Goal: Task Accomplishment & Management: Manage account settings

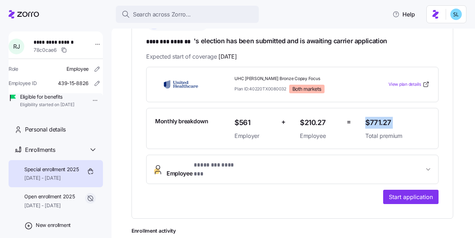
scroll to position [125, 0]
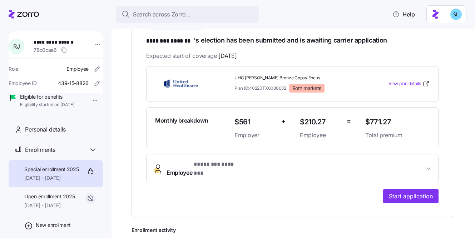
click at [442, 173] on div "**********" at bounding box center [293, 112] width 322 height 211
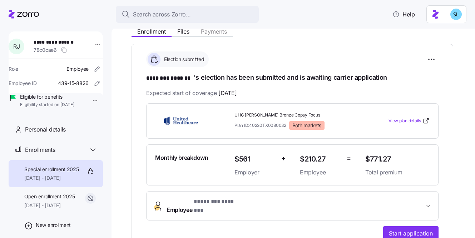
scroll to position [80, 0]
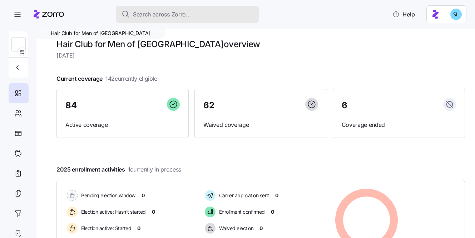
click at [226, 9] on button "Search across Zorro..." at bounding box center [187, 14] width 143 height 17
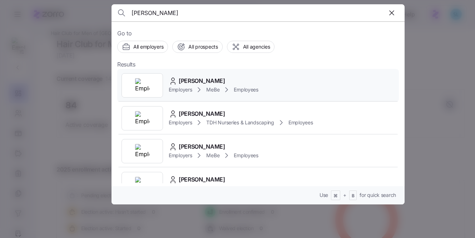
type input "Viviana Camach"
click at [224, 78] on span "Viviana Camacho" at bounding box center [202, 80] width 46 height 9
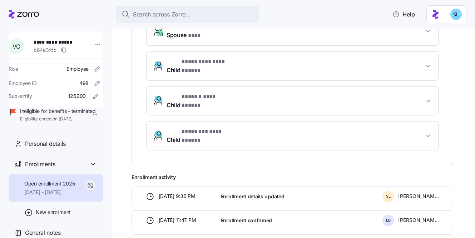
scroll to position [291, 0]
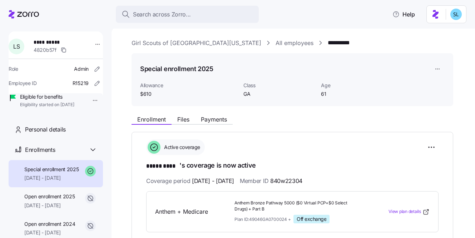
scroll to position [129, 0]
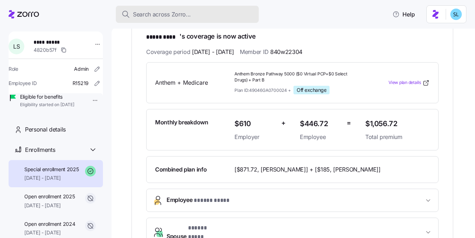
click at [179, 16] on span "Search across Zorro..." at bounding box center [162, 14] width 58 height 9
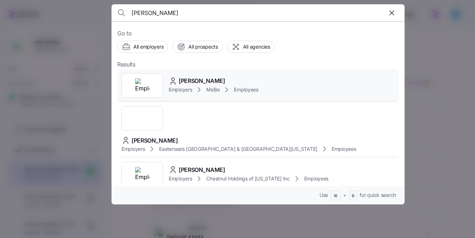
type input "[PERSON_NAME]"
click at [201, 75] on div "Karina Jurkovich Employers MeBe Employees" at bounding box center [258, 85] width 282 height 33
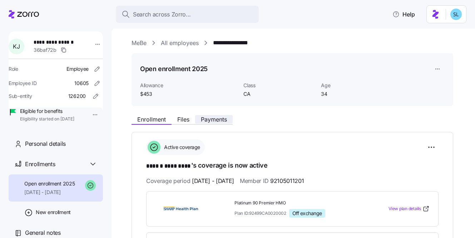
click at [222, 117] on span "Payments" at bounding box center [214, 120] width 26 height 6
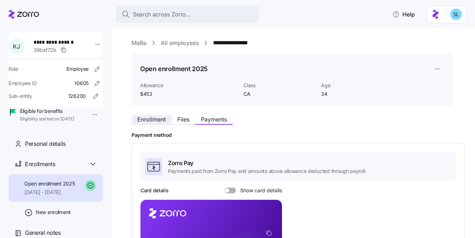
click at [160, 119] on span "Enrollment" at bounding box center [151, 120] width 29 height 6
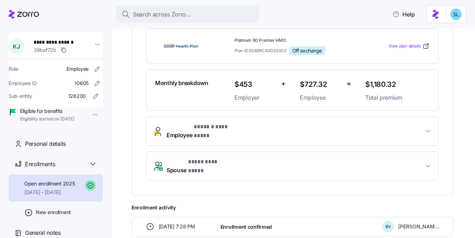
scroll to position [111, 0]
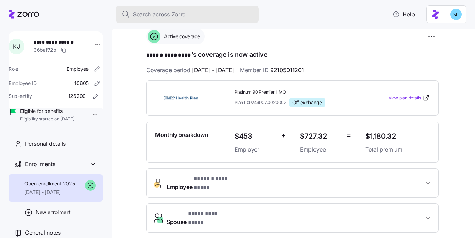
click at [209, 15] on div "Search across Zorro..." at bounding box center [188, 14] width 132 height 9
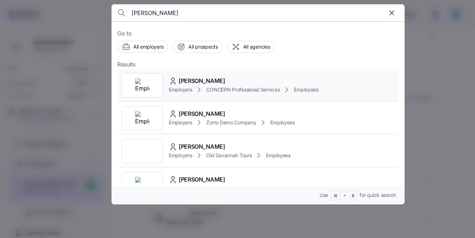
type input "Jane Newman"
click at [199, 75] on div "Jane Newman Employers CONCERN Professional Services Employees" at bounding box center [258, 85] width 282 height 33
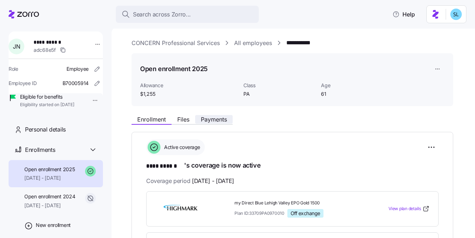
click at [225, 119] on span "Payments" at bounding box center [214, 120] width 26 height 6
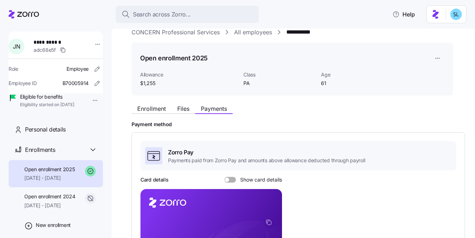
scroll to position [5, 0]
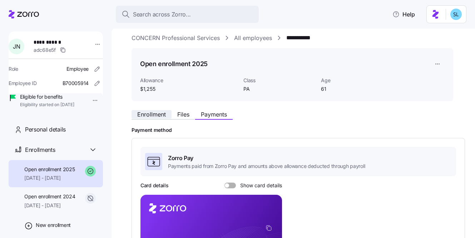
click at [161, 115] on span "Enrollment" at bounding box center [151, 115] width 29 height 6
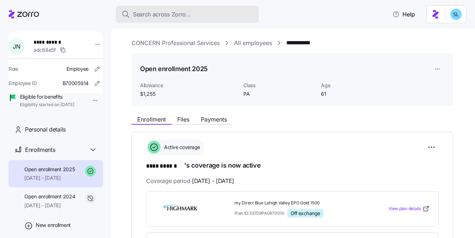
click at [213, 18] on div "Search across Zorro..." at bounding box center [188, 14] width 132 height 9
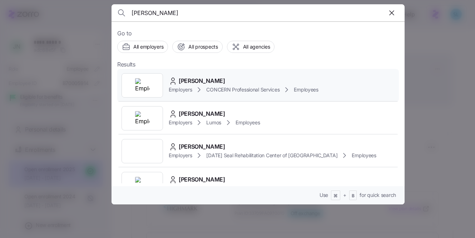
type input "Sharon Sweigert"
click at [197, 73] on div "Sharon Sweigert Employers CONCERN Professional Services Employees" at bounding box center [258, 85] width 282 height 33
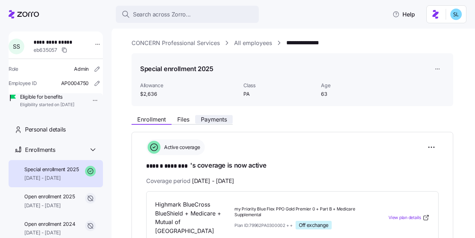
click at [227, 119] on span "Payments" at bounding box center [214, 120] width 26 height 6
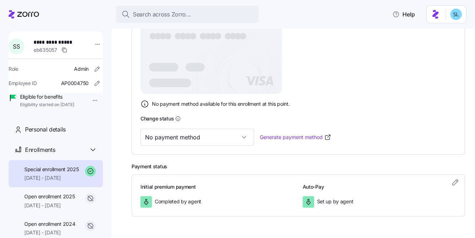
scroll to position [233, 0]
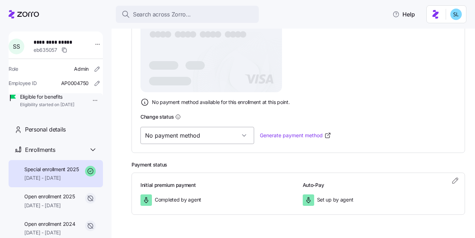
click at [220, 132] on input "No payment method" at bounding box center [197, 135] width 114 height 17
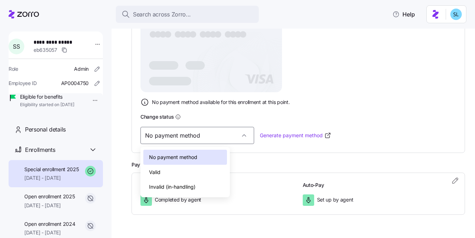
click at [199, 177] on div "Valid" at bounding box center [185, 172] width 84 height 15
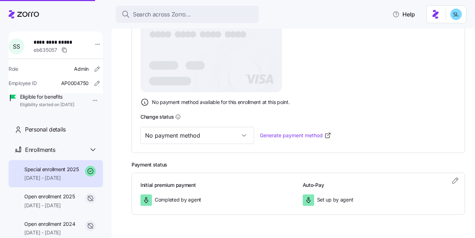
type input "Valid"
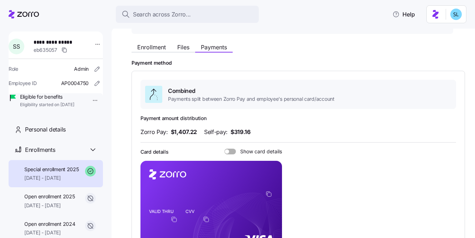
scroll to position [36, 0]
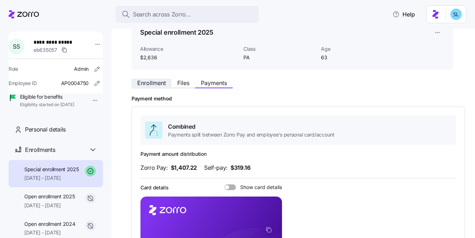
click at [146, 85] on span "Enrollment" at bounding box center [151, 83] width 29 height 6
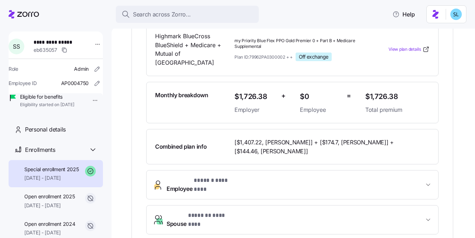
scroll to position [173, 0]
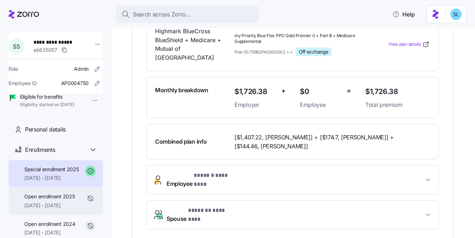
click at [59, 209] on span "01/01/2025 - 03/31/2025" at bounding box center [49, 205] width 50 height 7
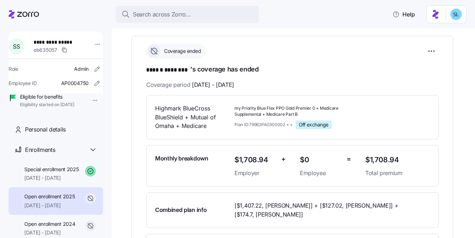
scroll to position [99, 0]
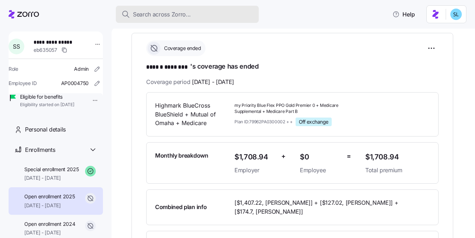
click at [198, 15] on div "Search across Zorro..." at bounding box center [188, 14] width 132 height 9
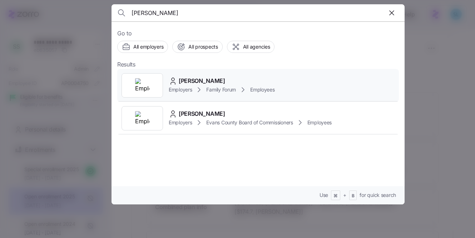
type input "Marty Greunke"
click at [228, 73] on div "Marty Greunke Employers Family Forum Employees" at bounding box center [258, 85] width 282 height 33
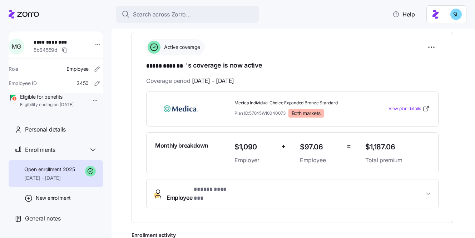
scroll to position [102, 0]
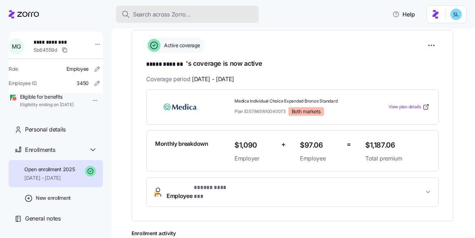
click at [222, 11] on div "Search across Zorro..." at bounding box center [188, 14] width 132 height 9
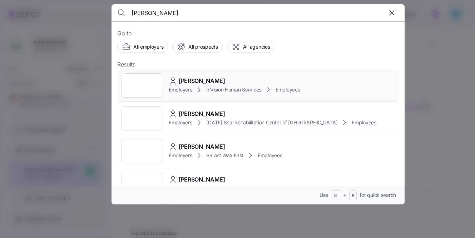
type input "Jennifer Popelas"
click at [201, 76] on span "Jennifer Popelas" at bounding box center [202, 80] width 46 height 9
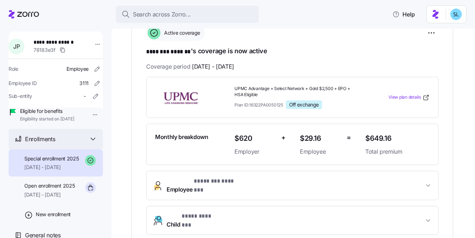
scroll to position [35, 0]
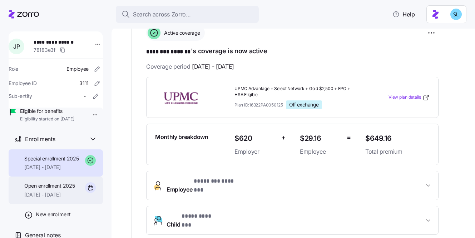
click at [68, 198] on span "01/01/2025 - 01/31/2025" at bounding box center [49, 194] width 50 height 7
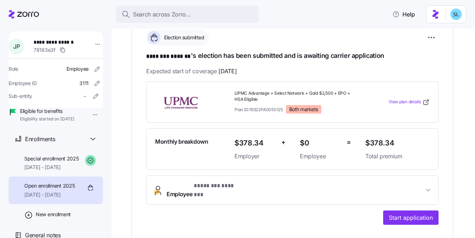
scroll to position [188, 0]
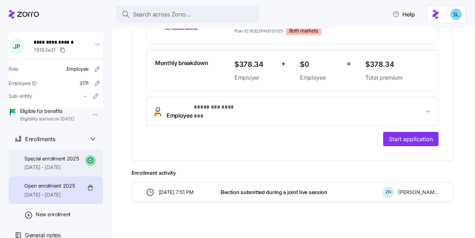
click at [39, 170] on div "Special enrollment 2025 02/01/2025 - 12/31/2025" at bounding box center [51, 163] width 55 height 16
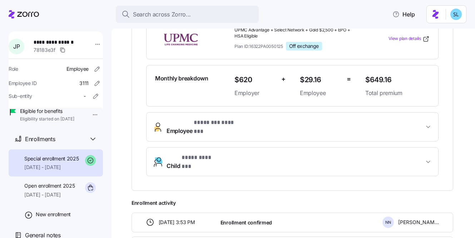
scroll to position [172, 0]
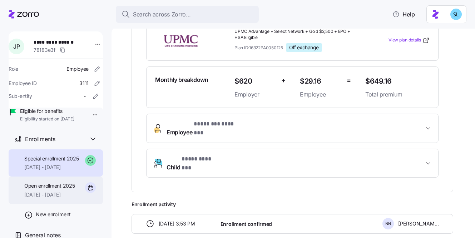
click at [31, 198] on span "01/01/2025 - 01/31/2025" at bounding box center [49, 194] width 50 height 7
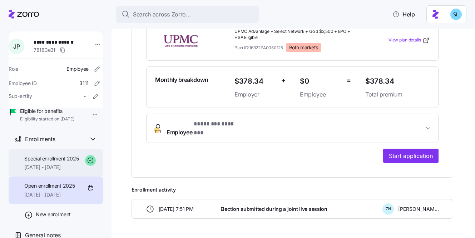
click at [53, 171] on span "02/01/2025 - 12/31/2025" at bounding box center [51, 167] width 55 height 7
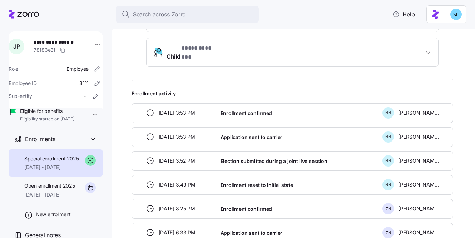
scroll to position [341, 0]
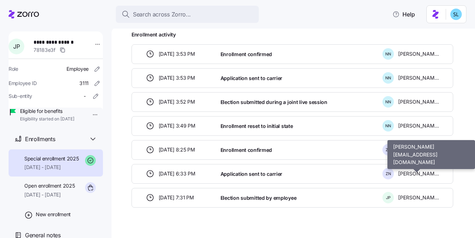
click at [420, 170] on span "Zachary Novelli" at bounding box center [418, 173] width 41 height 7
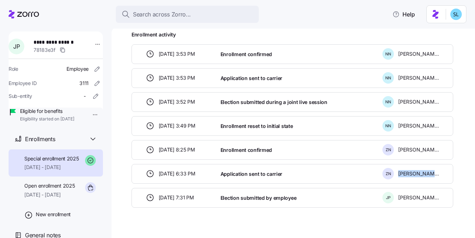
copy div "Zachary Novelli"
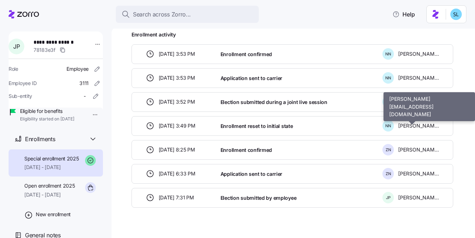
click at [413, 122] on span "Nick Novelli" at bounding box center [418, 125] width 41 height 7
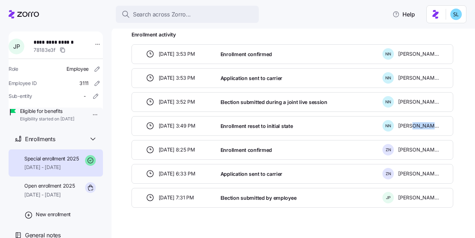
click at [413, 122] on span "Nick Novelli" at bounding box center [418, 125] width 41 height 7
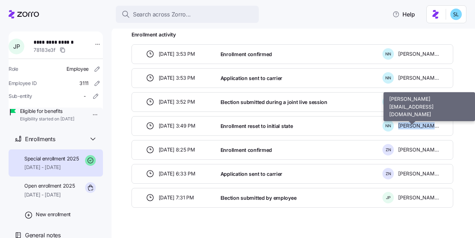
click at [413, 122] on span "Nick Novelli" at bounding box center [418, 125] width 41 height 7
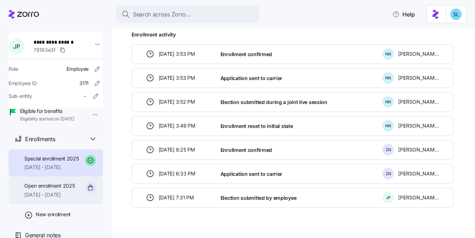
click at [51, 198] on div "Open enrollment 2025 01/01/2025 - 01/31/2025" at bounding box center [49, 190] width 50 height 16
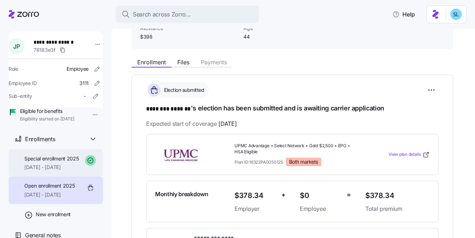
scroll to position [56, 0]
click at [60, 191] on span "01/01/2025 - 01/31/2025" at bounding box center [49, 194] width 50 height 7
click at [53, 182] on span "Open enrollment 2025" at bounding box center [49, 185] width 50 height 7
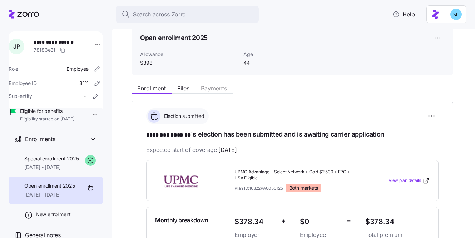
scroll to position [0, 0]
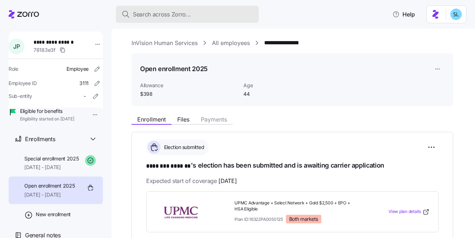
click at [256, 15] on button "Search across Zorro..." at bounding box center [187, 14] width 143 height 17
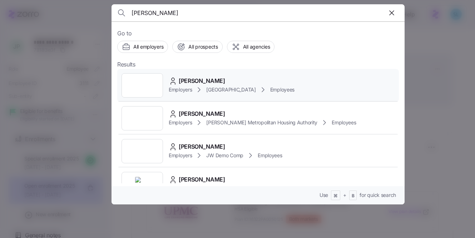
type input "Thelma Ramsey"
click at [264, 72] on div "Thelma Ramsey Employers Rush Memorial Hospital Employees" at bounding box center [258, 85] width 282 height 33
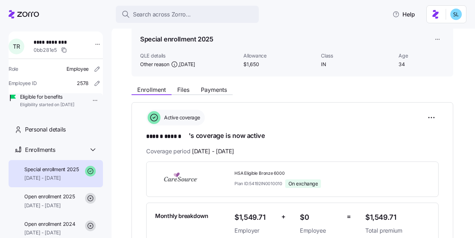
scroll to position [29, 0]
click at [209, 91] on span "Payments" at bounding box center [214, 91] width 26 height 6
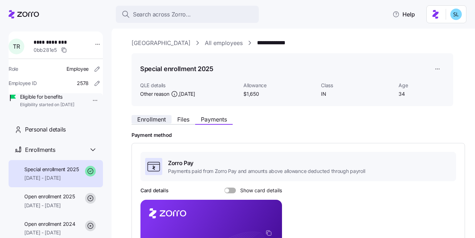
click at [153, 117] on span "Enrollment" at bounding box center [151, 120] width 29 height 6
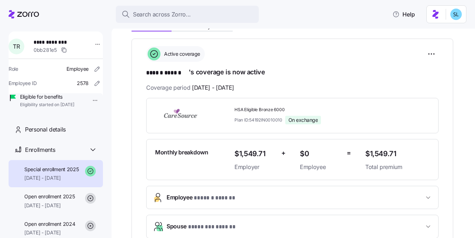
scroll to position [92, 0]
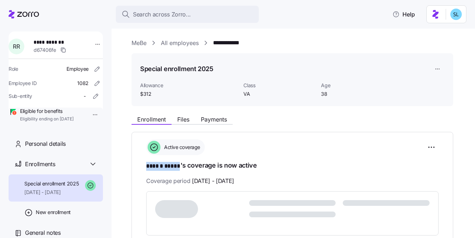
drag, startPoint x: 146, startPoint y: 164, endPoint x: 180, endPoint y: 163, distance: 33.6
click at [180, 163] on span "****** *****" at bounding box center [163, 166] width 34 height 9
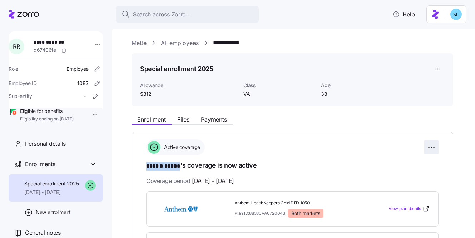
click at [432, 143] on html "**********" at bounding box center [237, 117] width 475 height 234
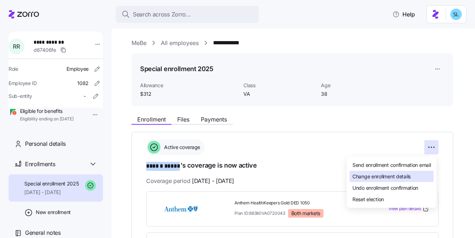
click at [416, 175] on div "Change enrollment details" at bounding box center [392, 176] width 84 height 11
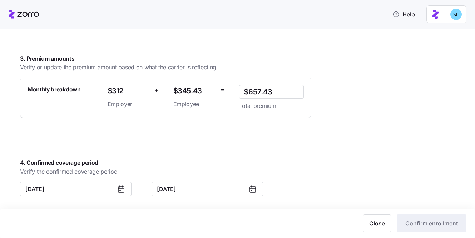
scroll to position [533, 0]
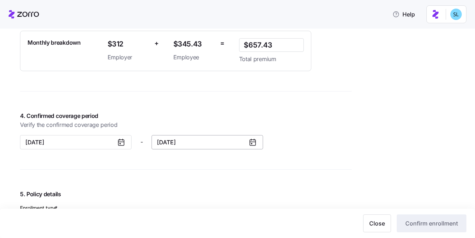
click at [193, 147] on input "[DATE]" at bounding box center [208, 142] width 112 height 14
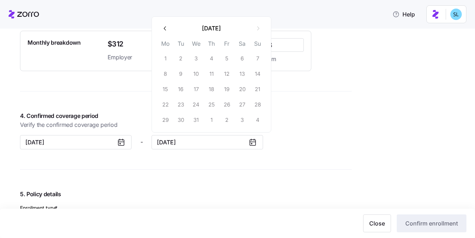
click at [165, 32] on button "button" at bounding box center [165, 28] width 15 height 15
click at [227, 116] on button "31" at bounding box center [226, 120] width 15 height 15
type input "[DATE]"
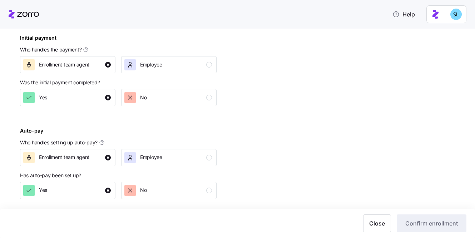
scroll to position [387, 0]
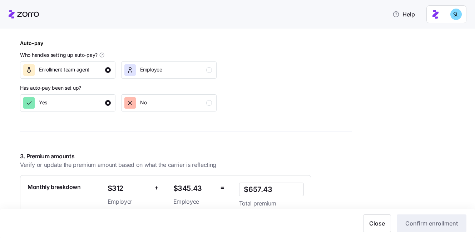
click at [186, 150] on div "MeBe All employees [PERSON_NAME] Enrollment confirmation Enrollment confirmatio…" at bounding box center [186, 173] width 332 height 1047
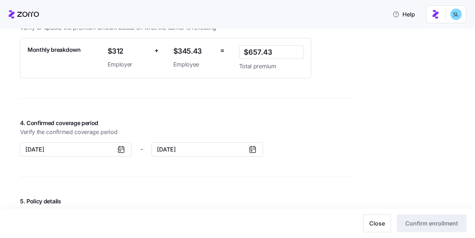
scroll to position [619, 0]
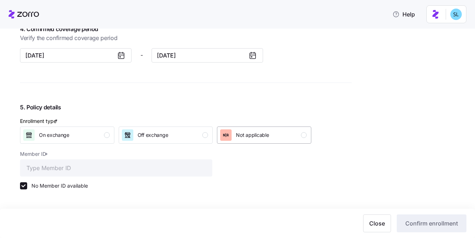
click at [233, 143] on button "Not applicable" at bounding box center [264, 135] width 94 height 17
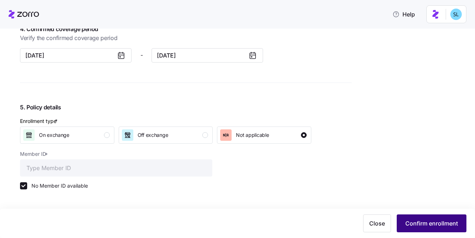
click at [429, 230] on button "Confirm enrollment" at bounding box center [432, 223] width 70 height 18
